Goal: Task Accomplishment & Management: Use online tool/utility

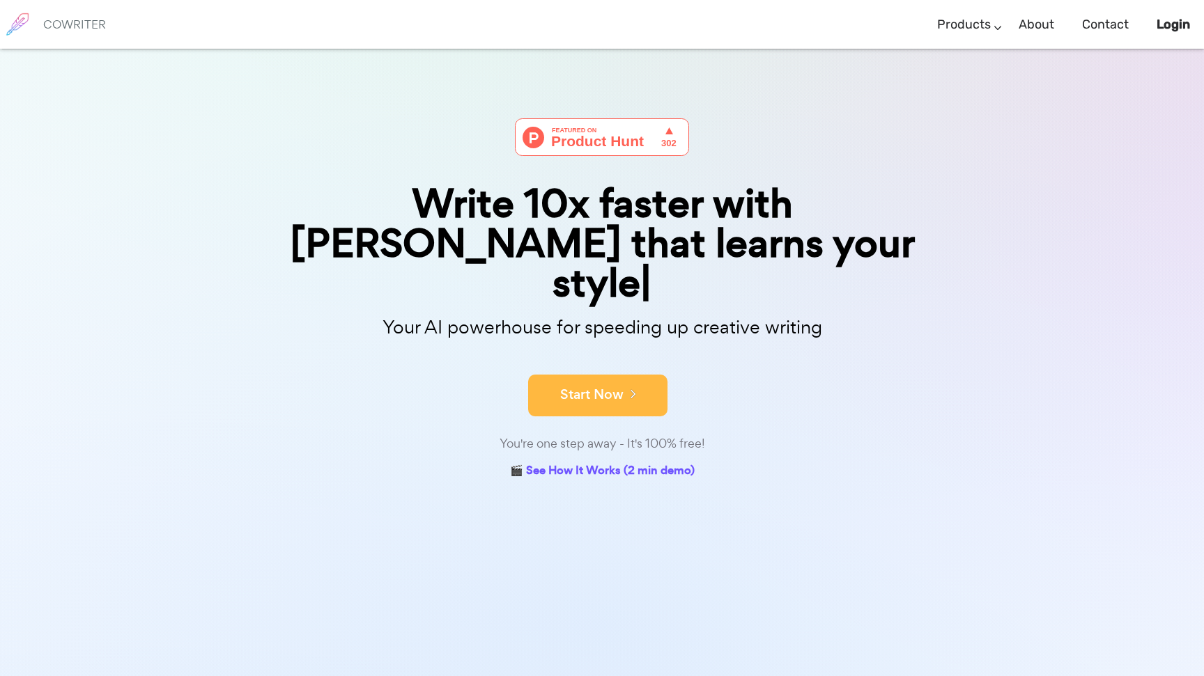
click at [575, 312] on div "Your AI powerhouse for speeding up creative writing" at bounding box center [601, 331] width 717 height 45
click at [586, 375] on button "Start Now" at bounding box center [597, 396] width 139 height 42
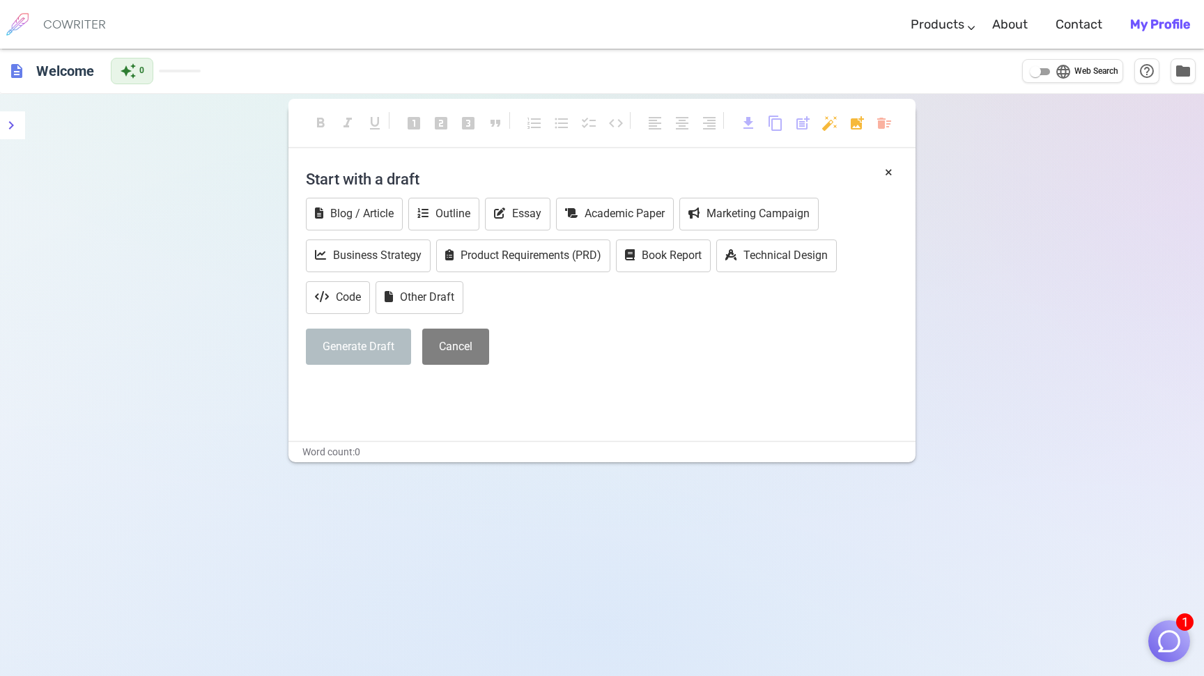
click at [411, 394] on p "﻿" at bounding box center [602, 390] width 592 height 20
